Goal: Download file/media

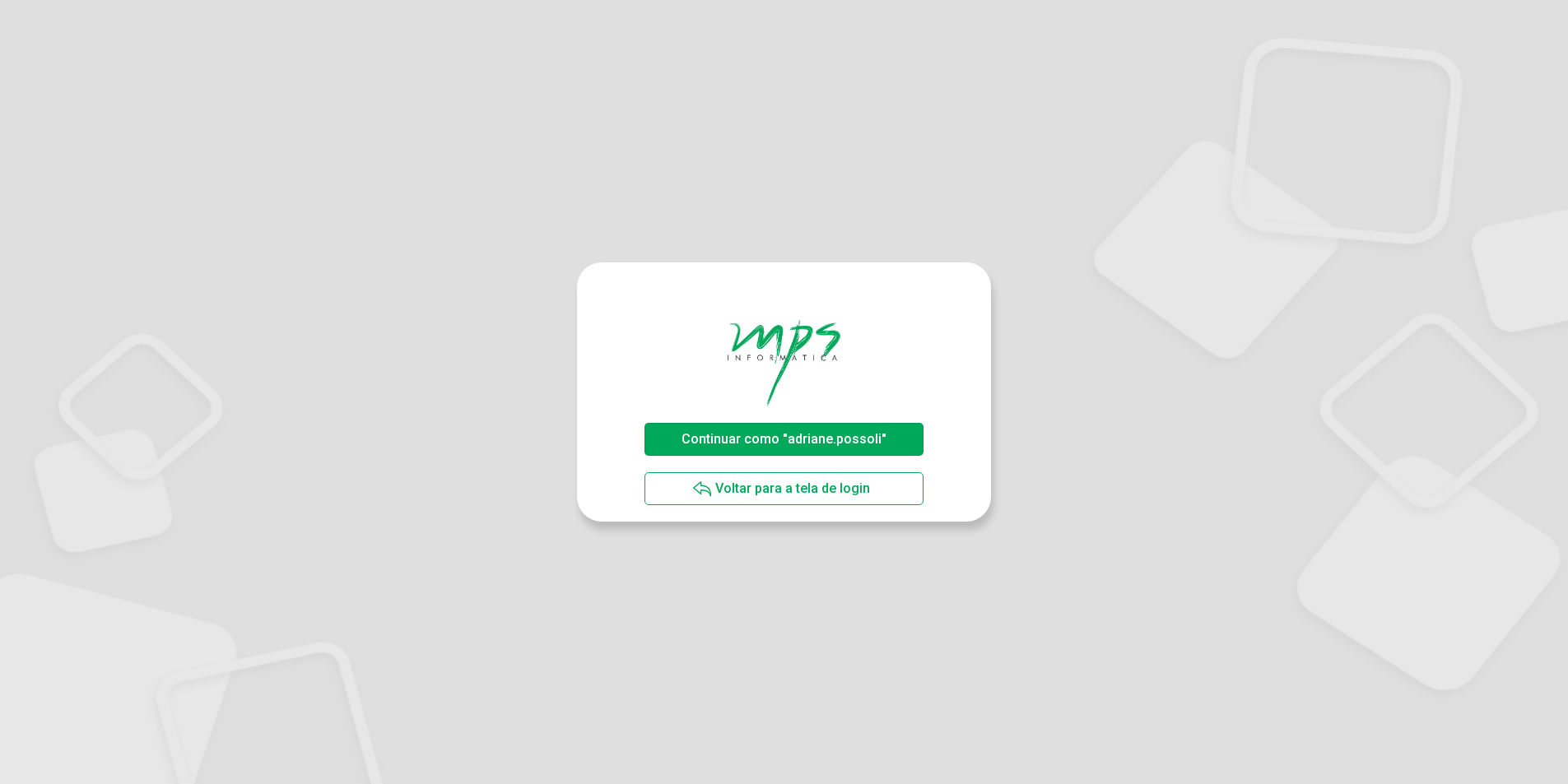
click at [754, 440] on span "Continuar como "adriane.possoli"" at bounding box center [784, 439] width 205 height 15
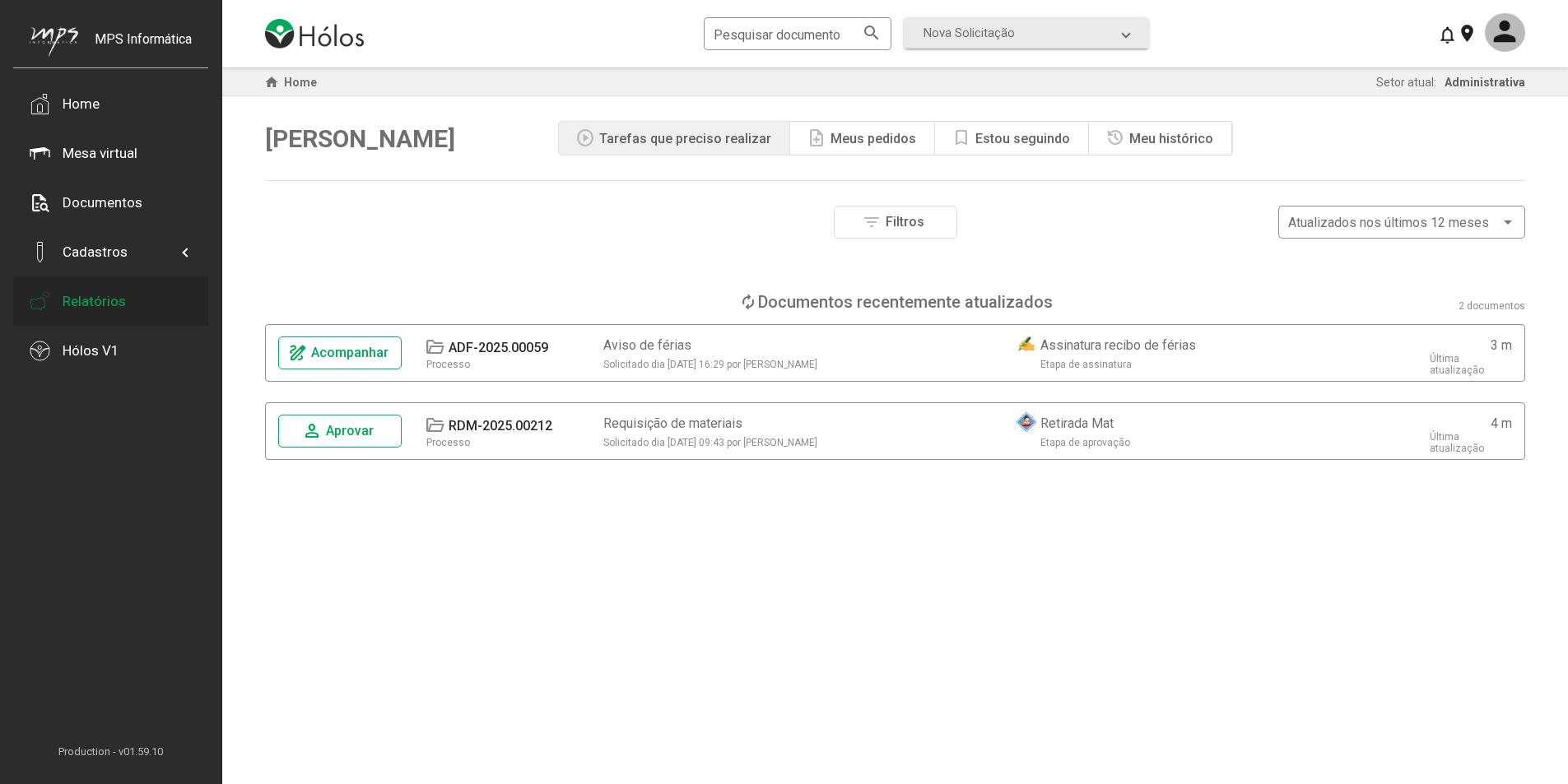
click at [100, 307] on div "Relatórios" at bounding box center [94, 301] width 64 height 16
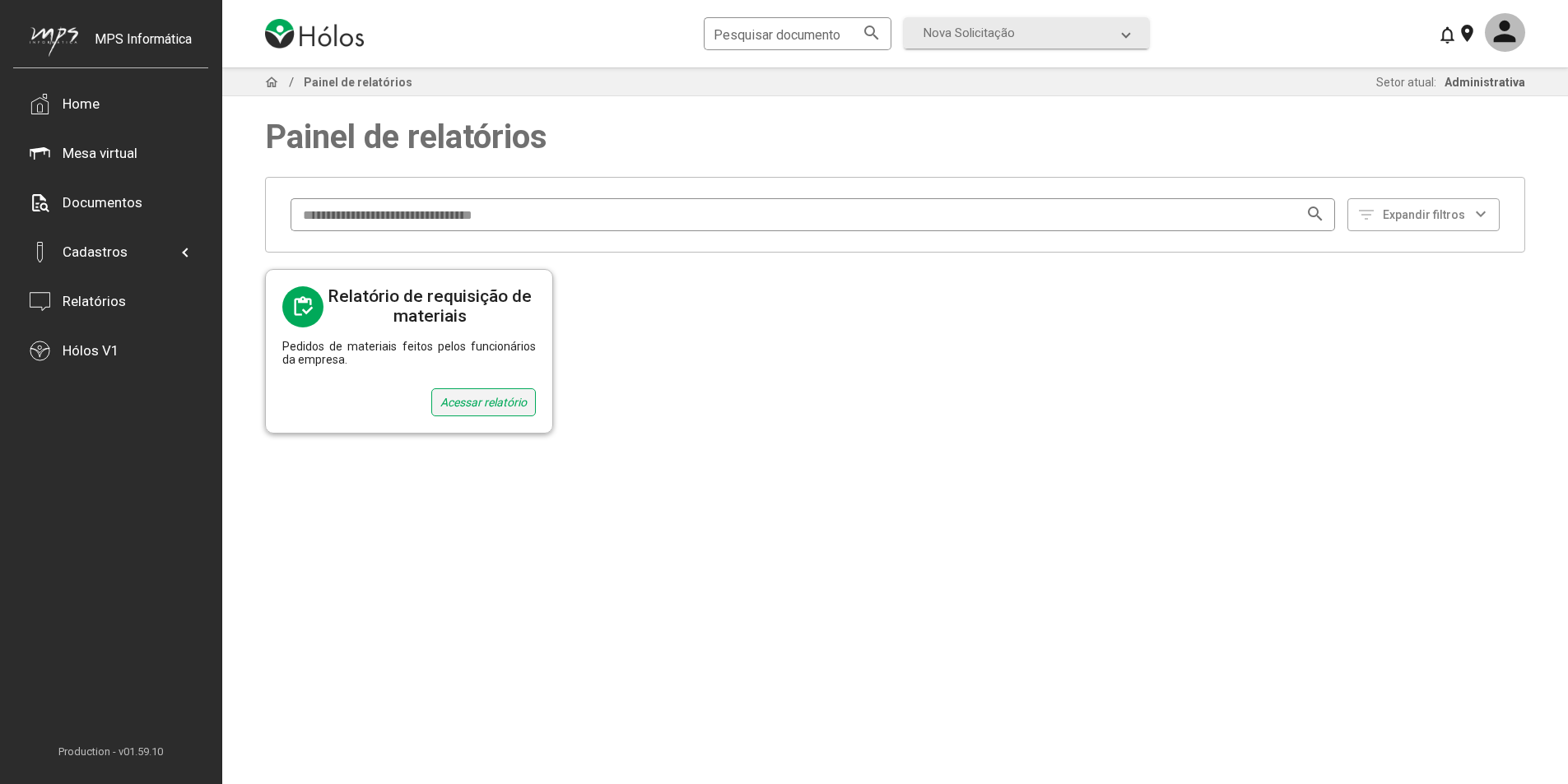
click at [487, 399] on div "Acessar relatório" at bounding box center [483, 402] width 104 height 28
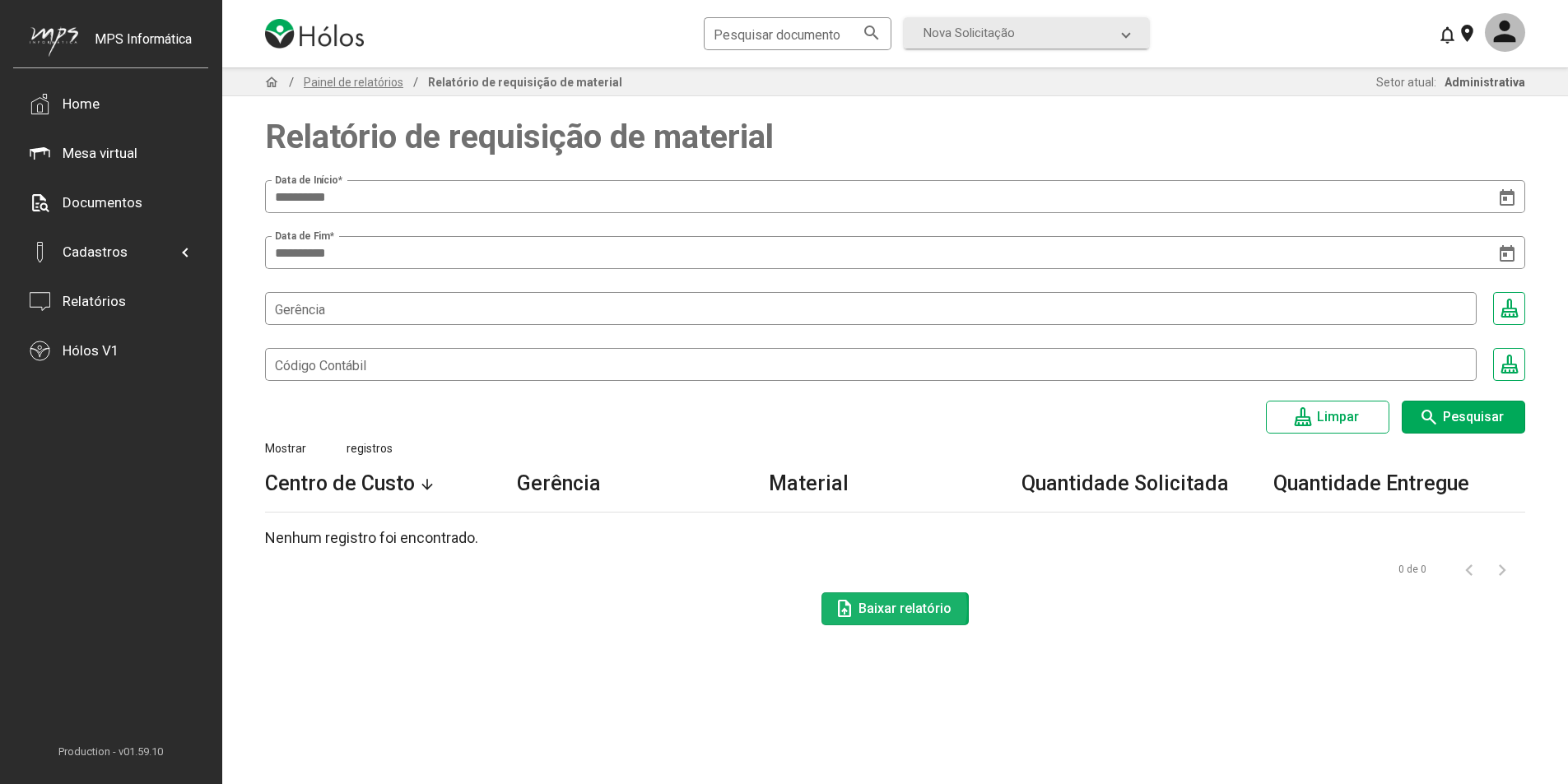
click at [894, 610] on span "Baixar relatório" at bounding box center [906, 608] width 93 height 15
click at [1510, 196] on icon "Open calendar" at bounding box center [1507, 198] width 19 height 19
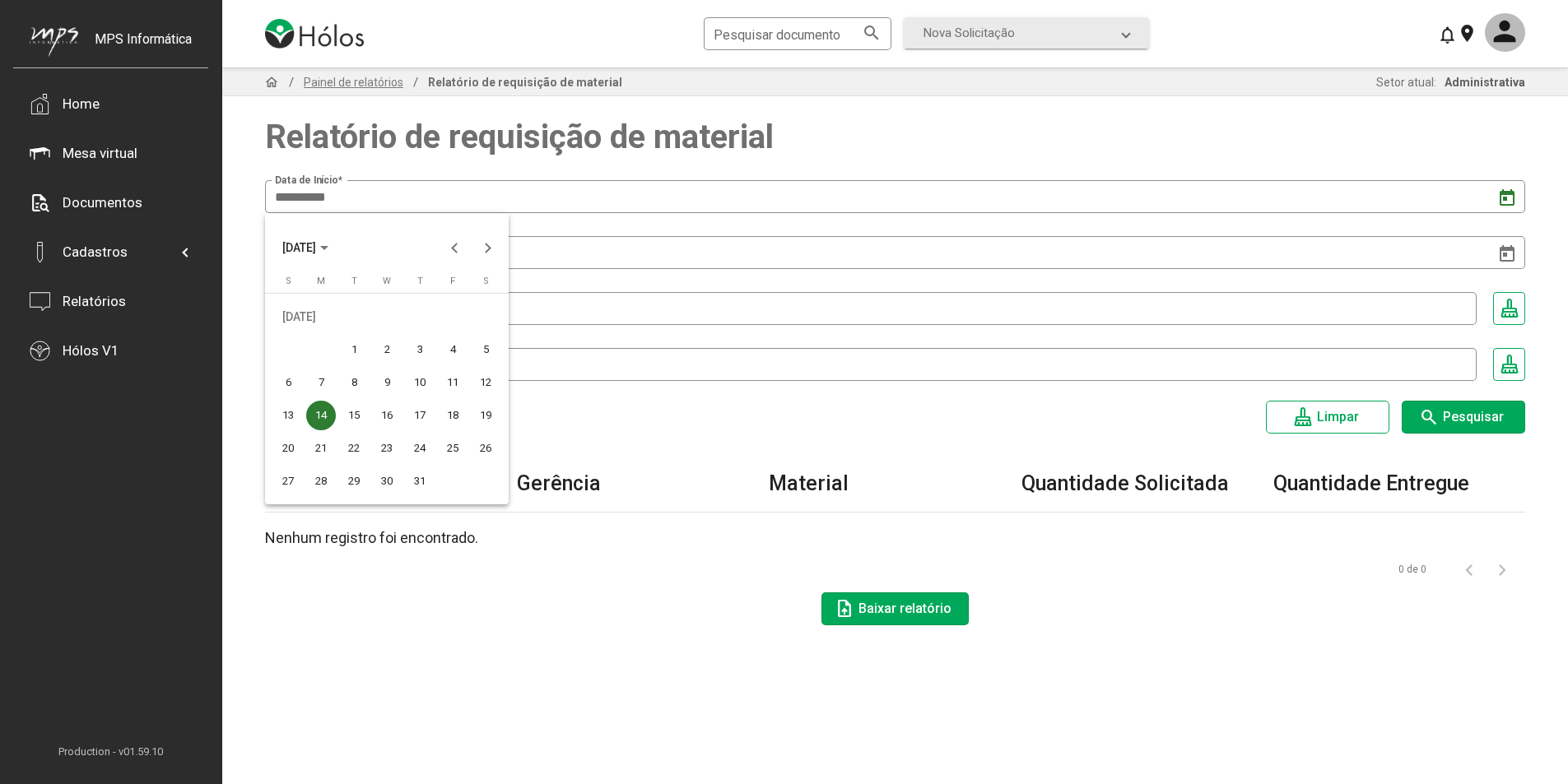
click at [354, 346] on div "1" at bounding box center [353, 350] width 30 height 30
type input "**********"
click at [1489, 417] on span "Pesquisar" at bounding box center [1474, 417] width 61 height 15
click at [1467, 414] on span "Pesquisar" at bounding box center [1474, 417] width 61 height 15
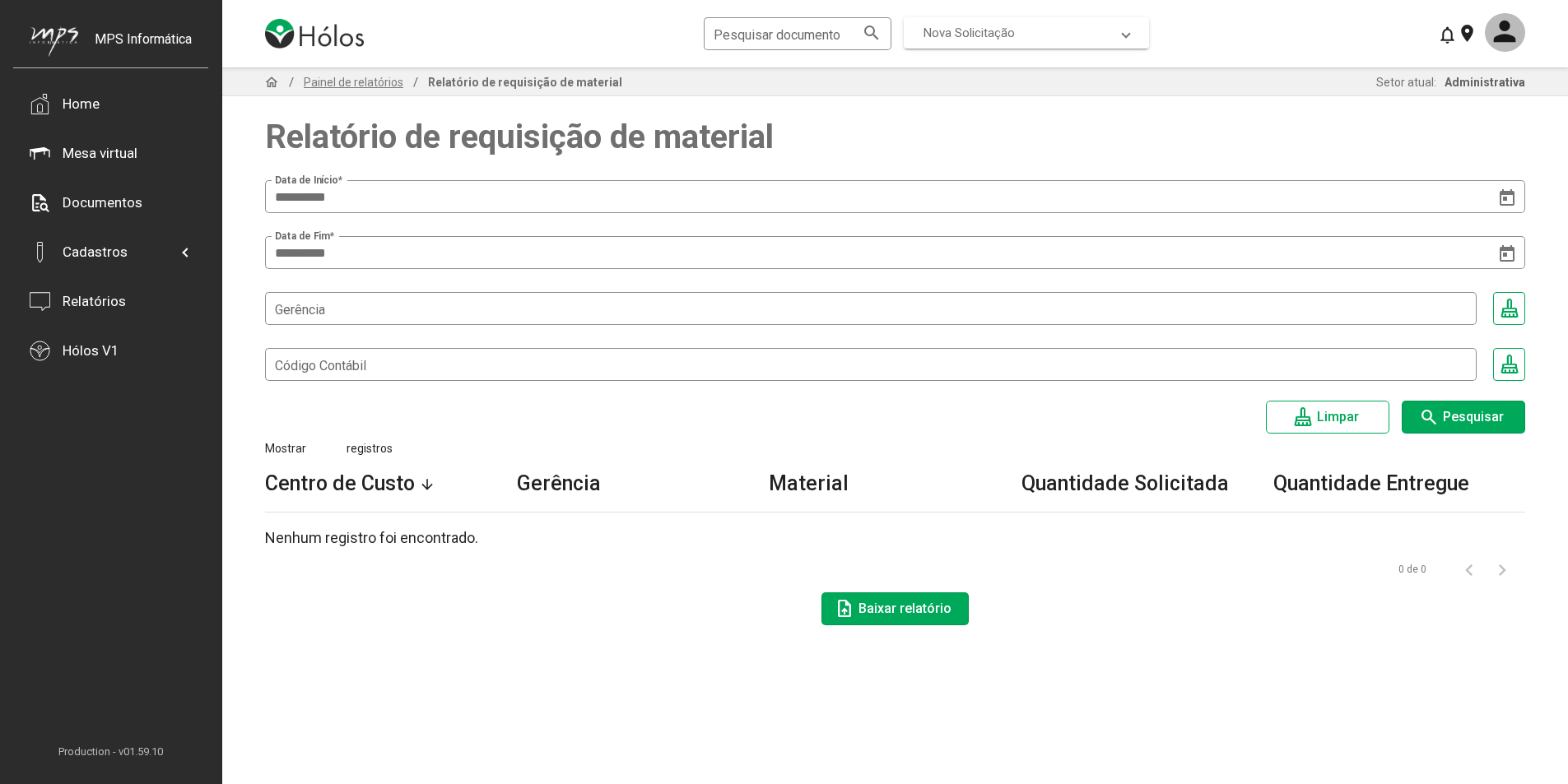
click at [1128, 36] on span at bounding box center [1127, 32] width 7 height 14
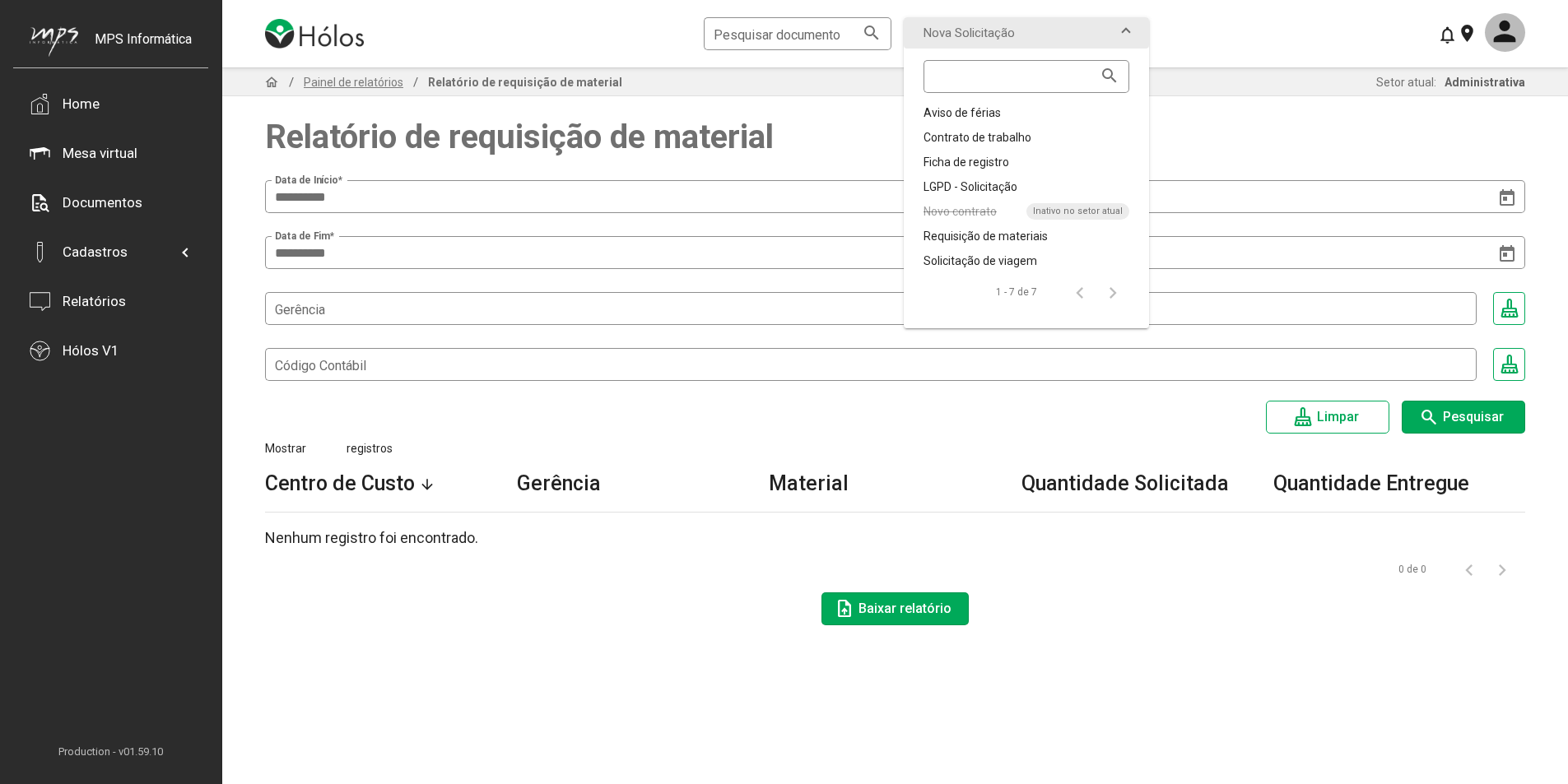
click at [568, 689] on div "**********" at bounding box center [895, 426] width 1346 height 717
click at [93, 302] on div "Relatórios" at bounding box center [94, 301] width 64 height 16
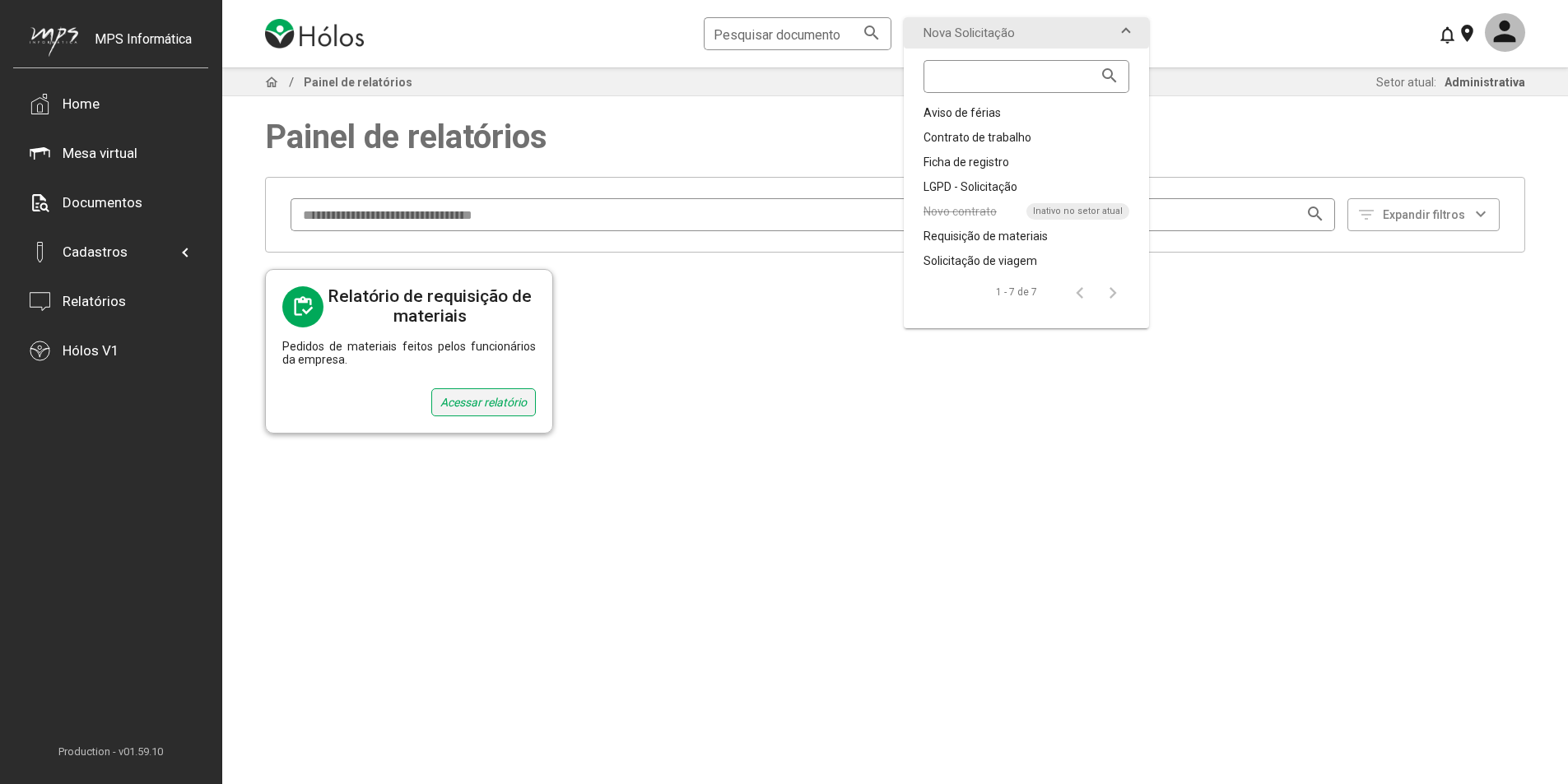
click at [462, 406] on div "Acessar relatório" at bounding box center [483, 402] width 104 height 28
